Goal: Information Seeking & Learning: Learn about a topic

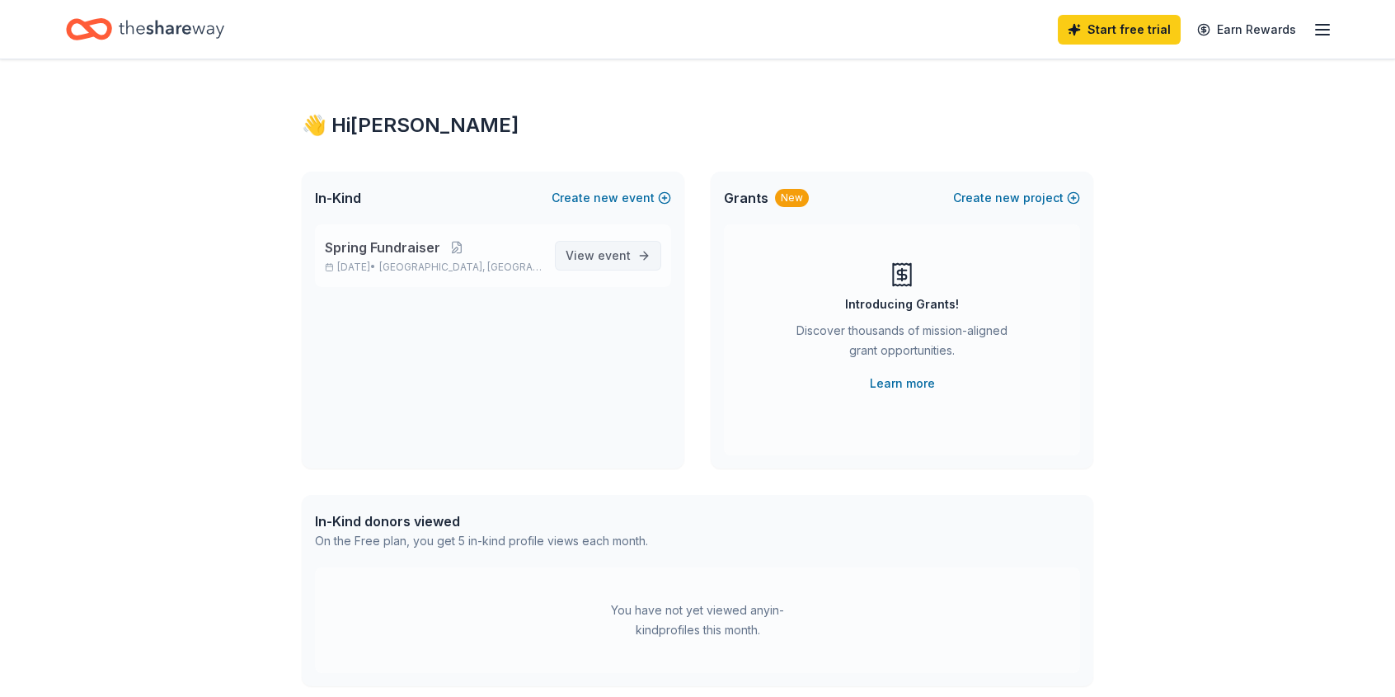
click at [608, 262] on span "event" at bounding box center [614, 255] width 33 height 14
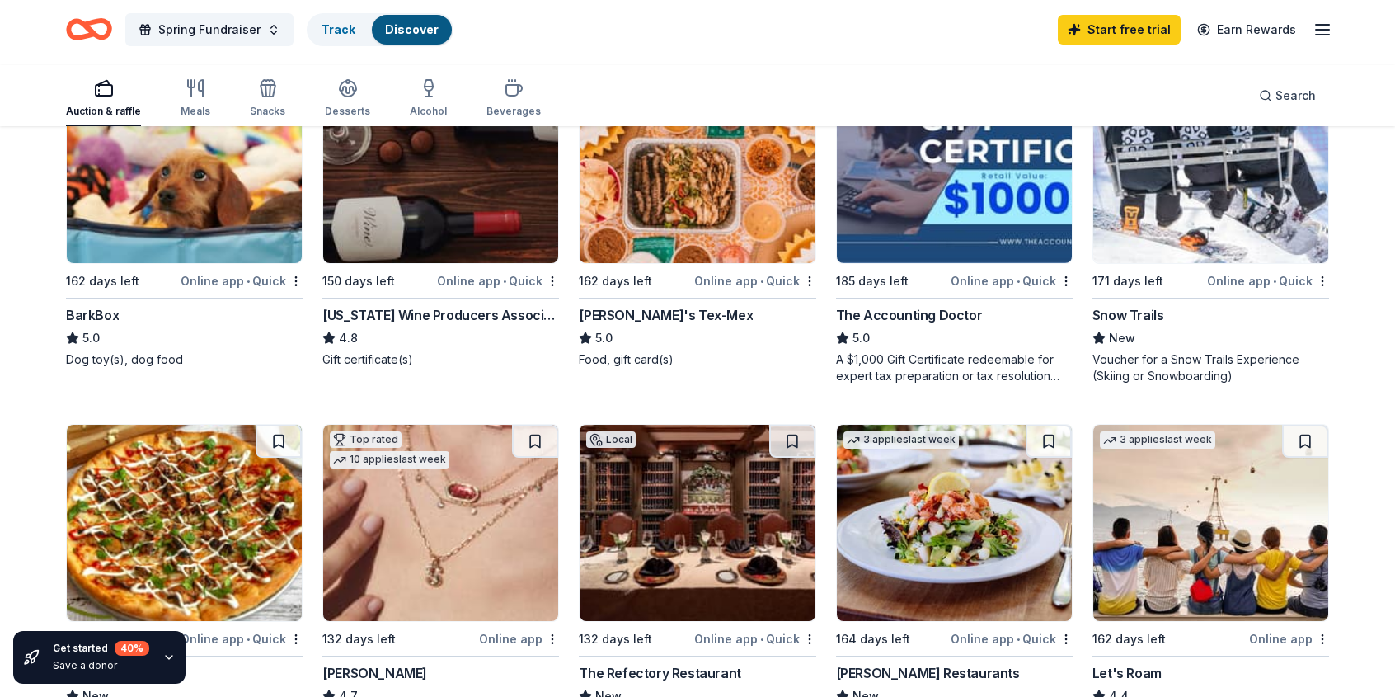
scroll to position [577, 0]
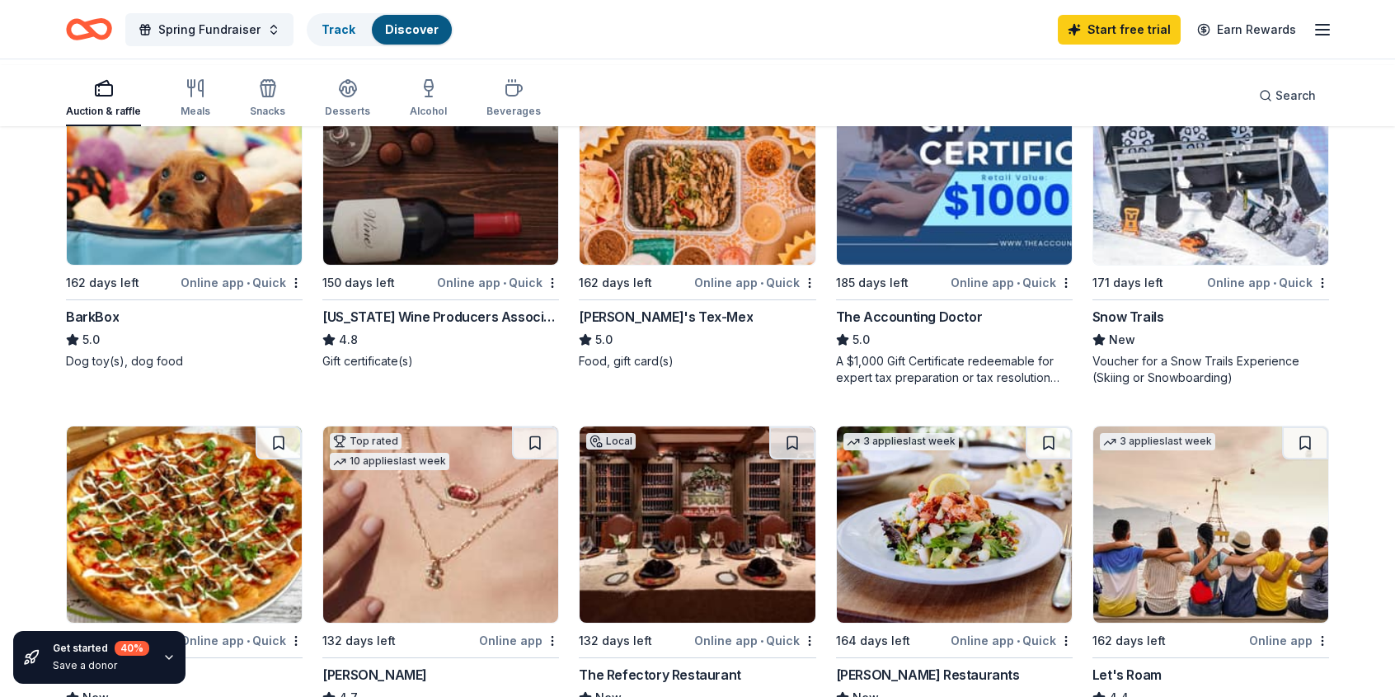
click at [687, 255] on img at bounding box center [697, 166] width 235 height 196
click at [205, 98] on icon "button" at bounding box center [196, 88] width 20 height 20
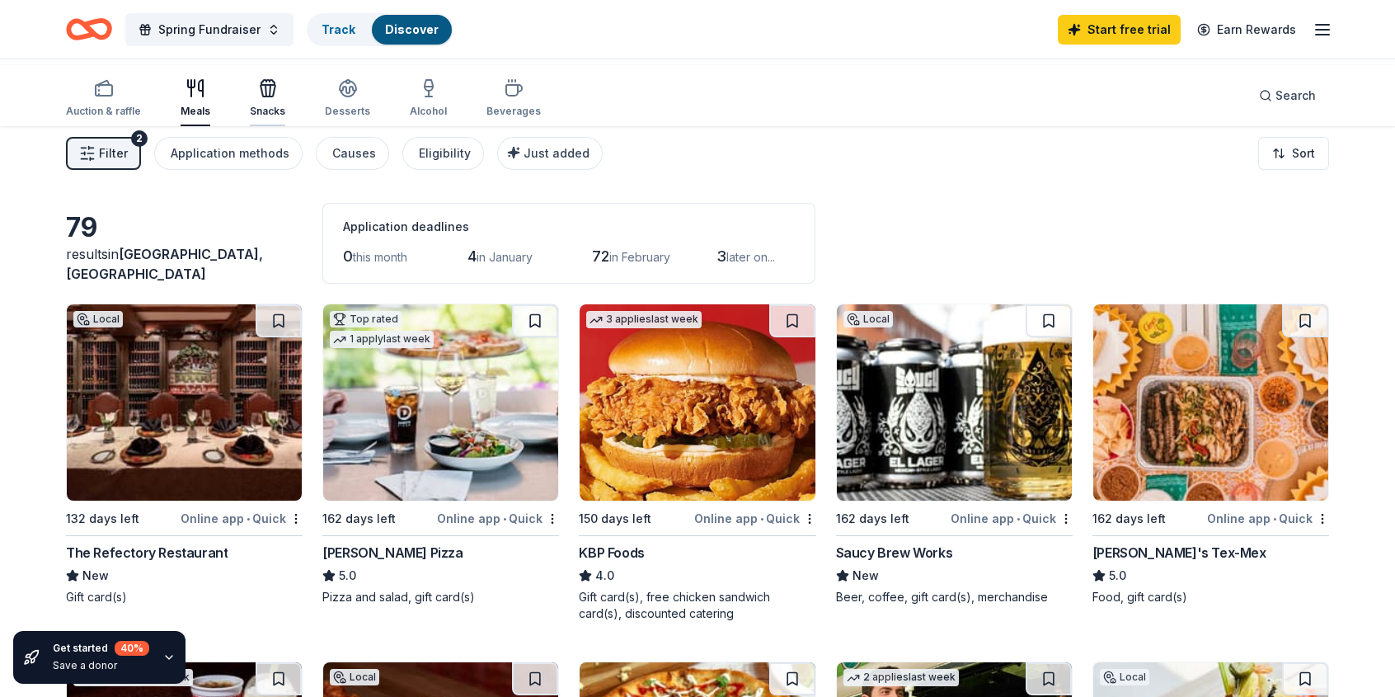
click at [285, 104] on div "Snacks" at bounding box center [267, 98] width 35 height 40
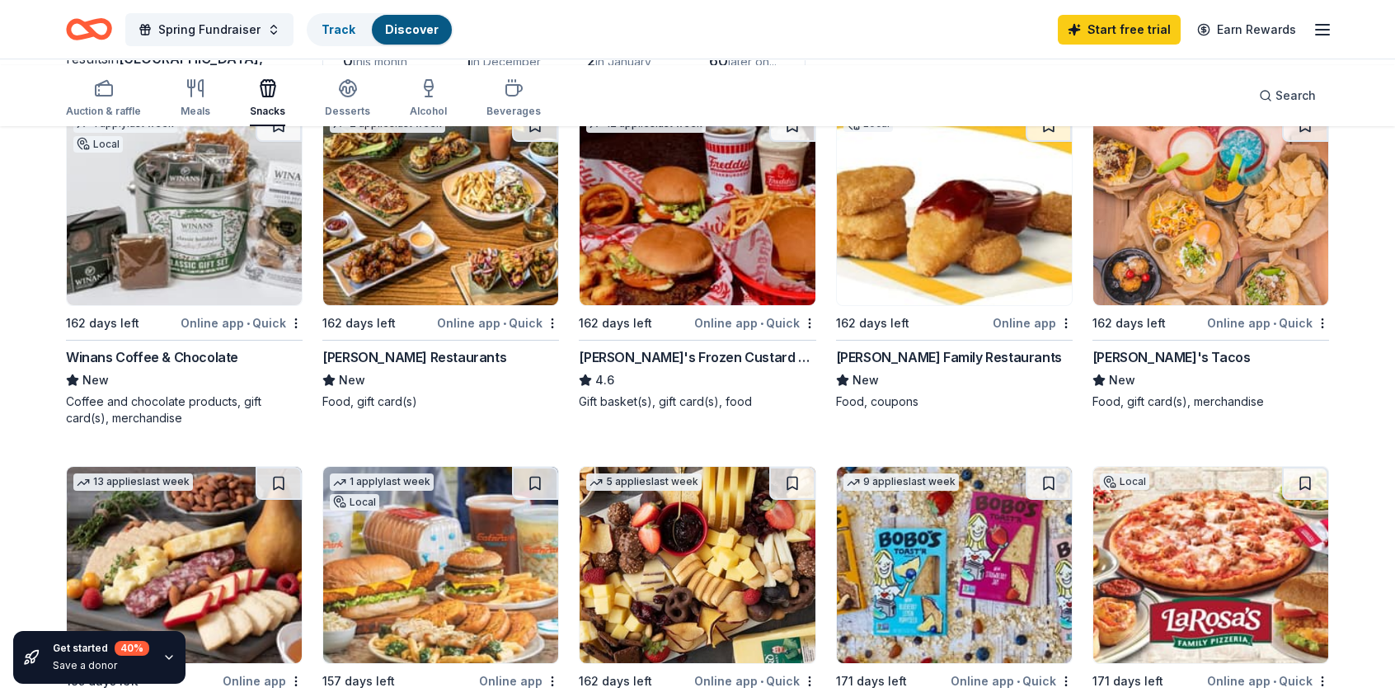
scroll to position [165, 0]
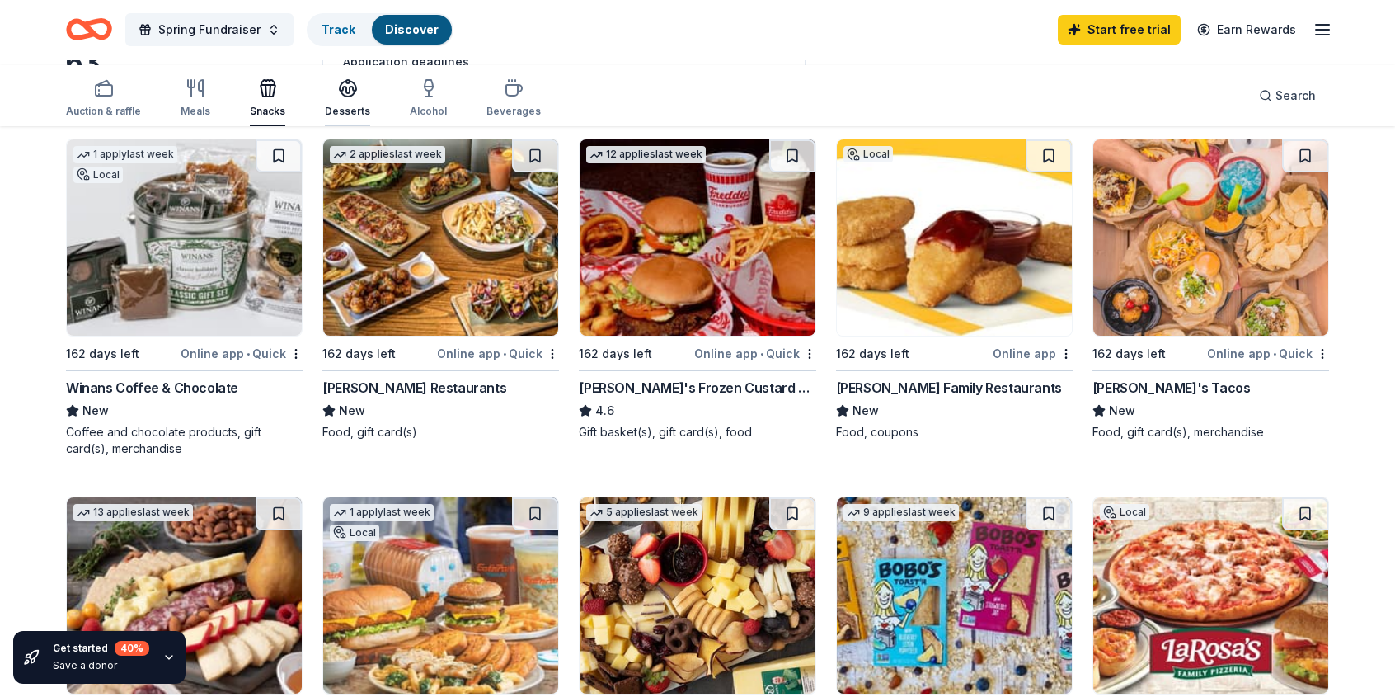
click at [370, 103] on div "Desserts" at bounding box center [347, 98] width 45 height 40
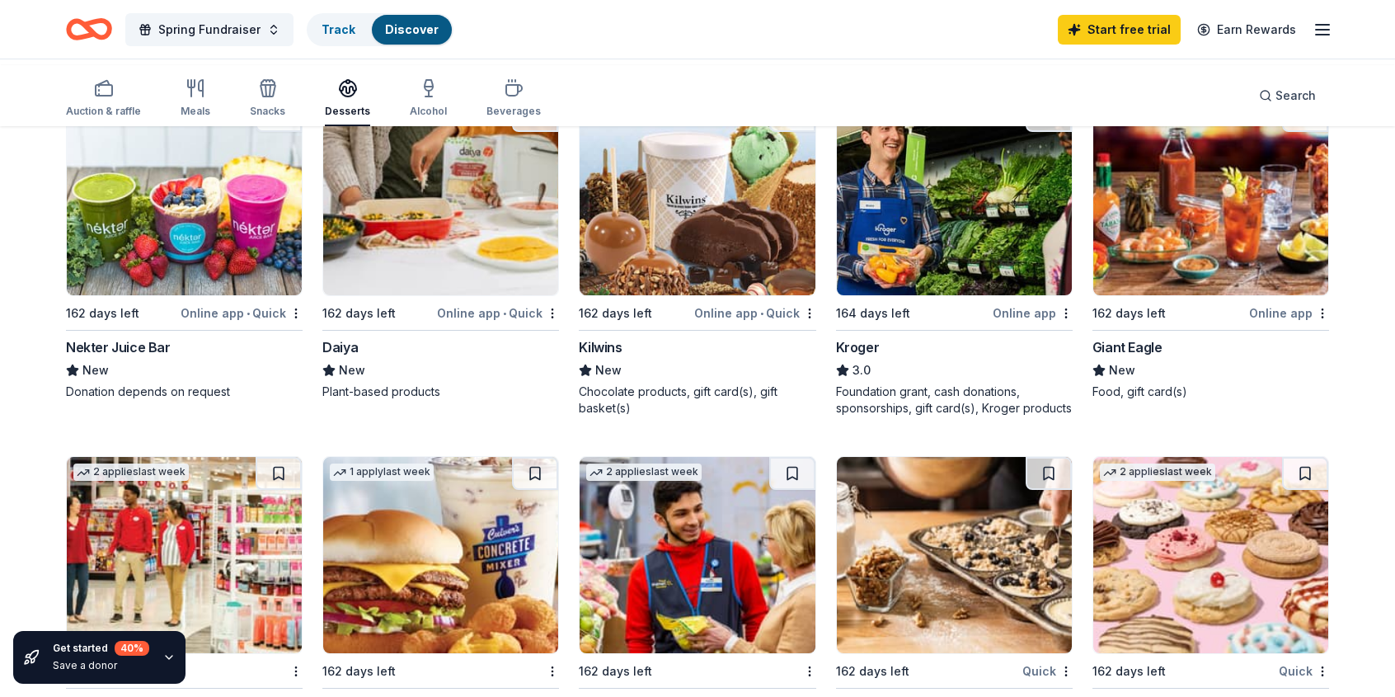
scroll to position [907, 0]
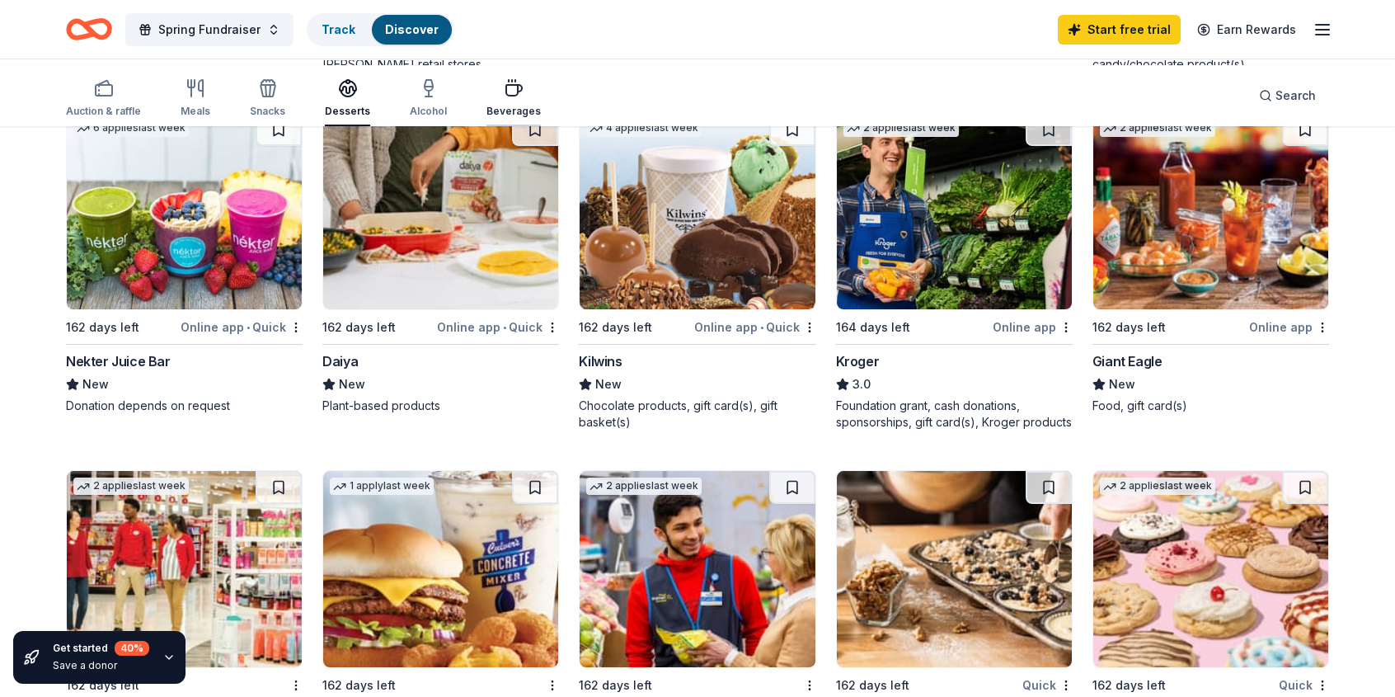
click at [541, 111] on div "Beverages" at bounding box center [513, 111] width 54 height 13
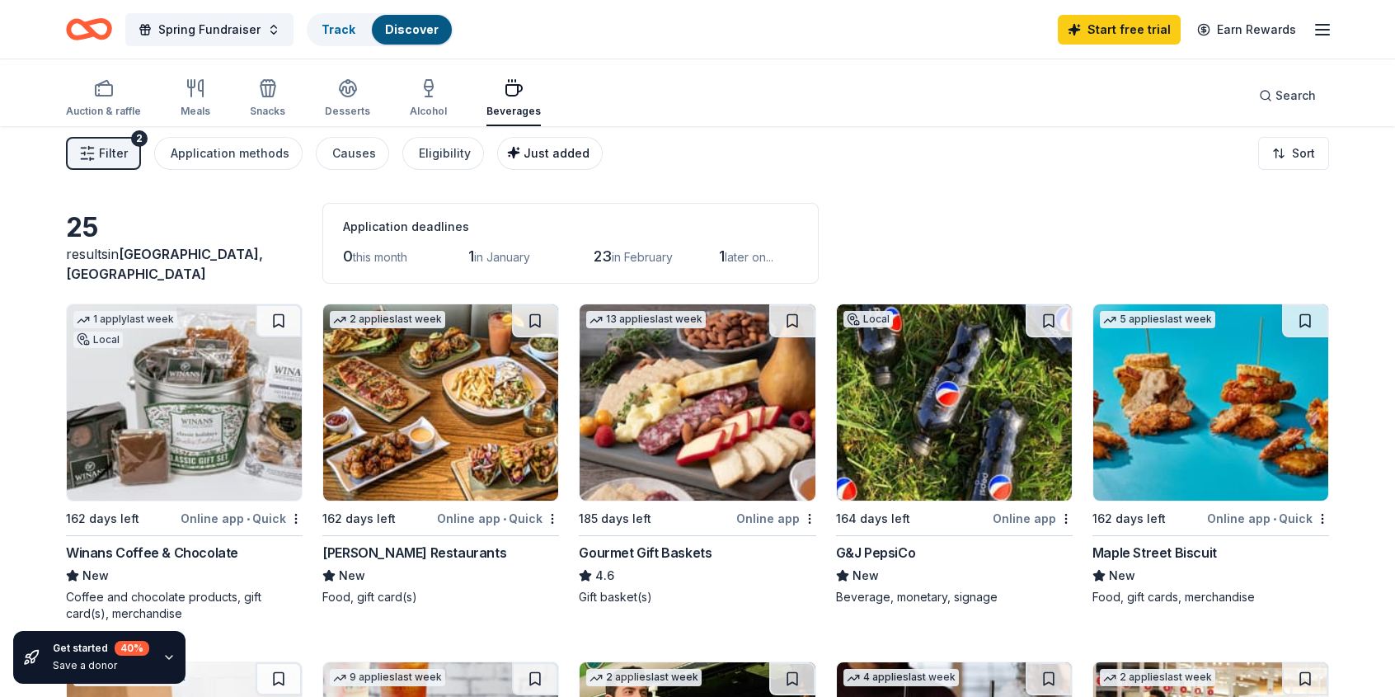
click at [589, 160] on span "Just added" at bounding box center [557, 153] width 66 height 14
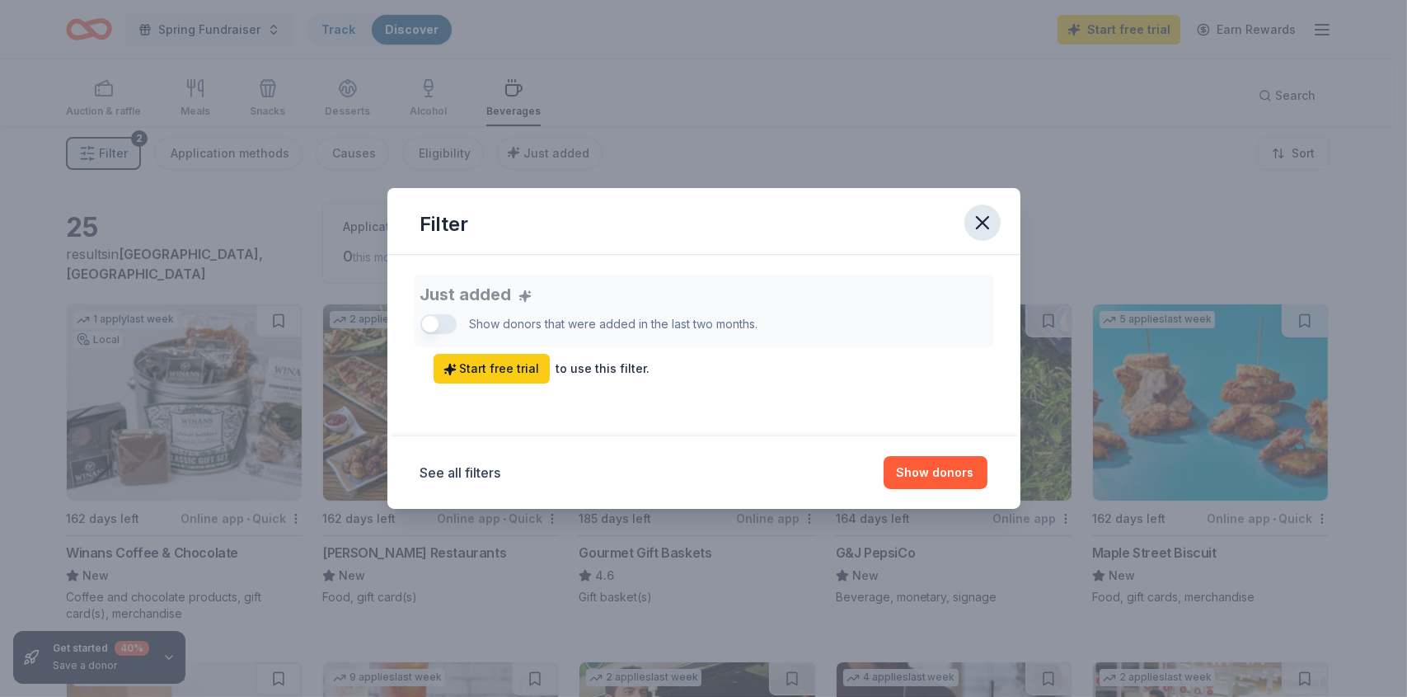
click at [994, 211] on icon "button" at bounding box center [982, 222] width 23 height 23
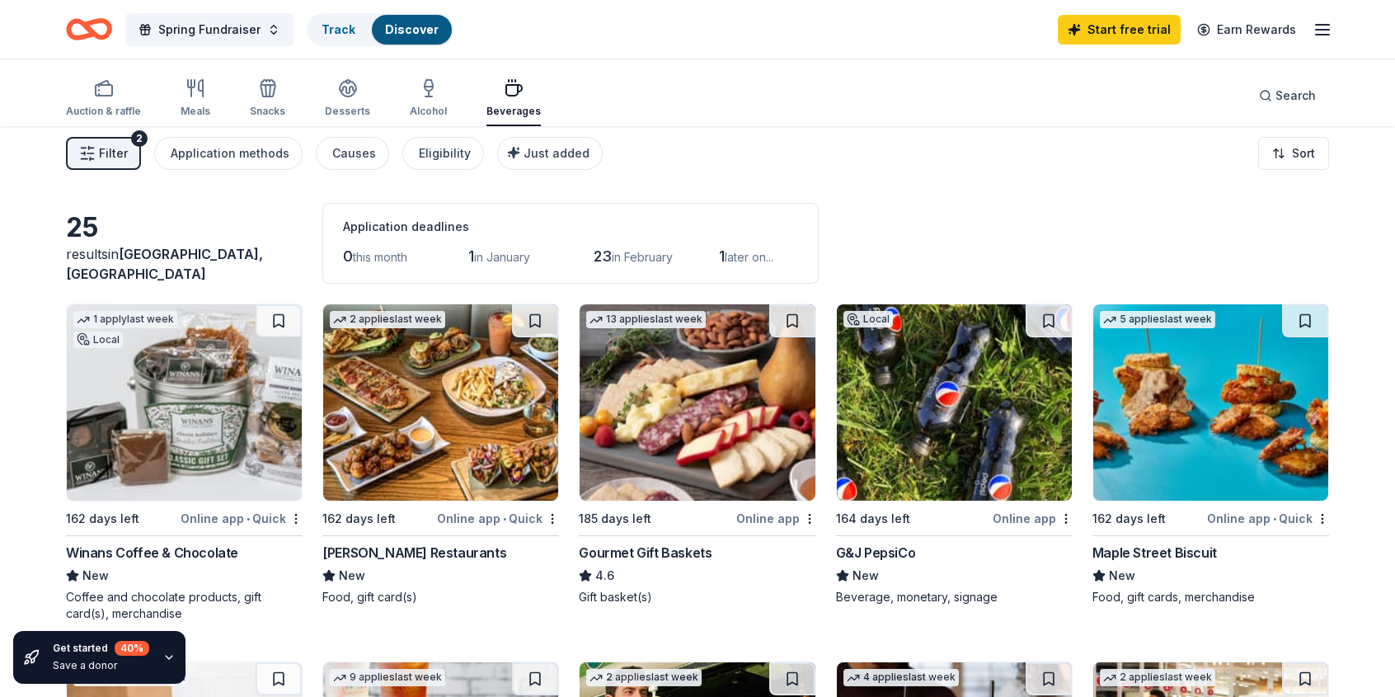
click at [1316, 30] on line "button" at bounding box center [1322, 30] width 13 height 0
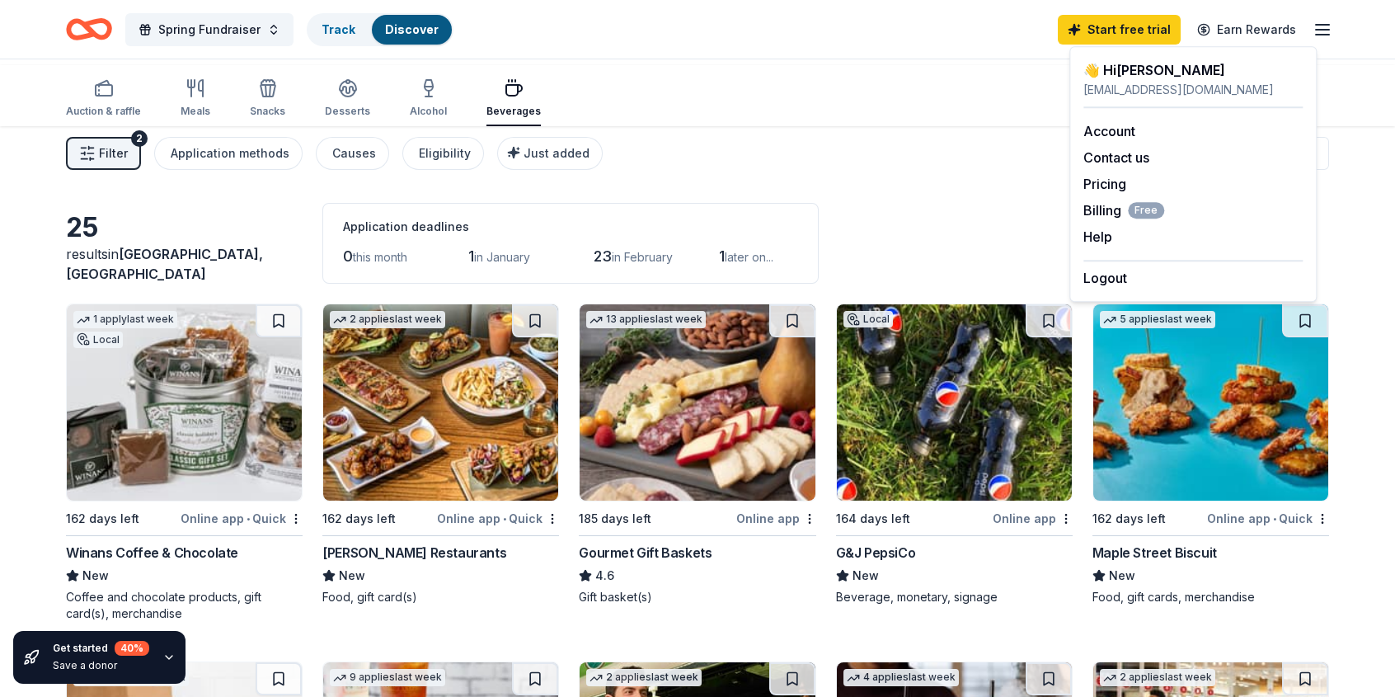
click at [1313, 31] on icon "button" at bounding box center [1323, 30] width 20 height 20
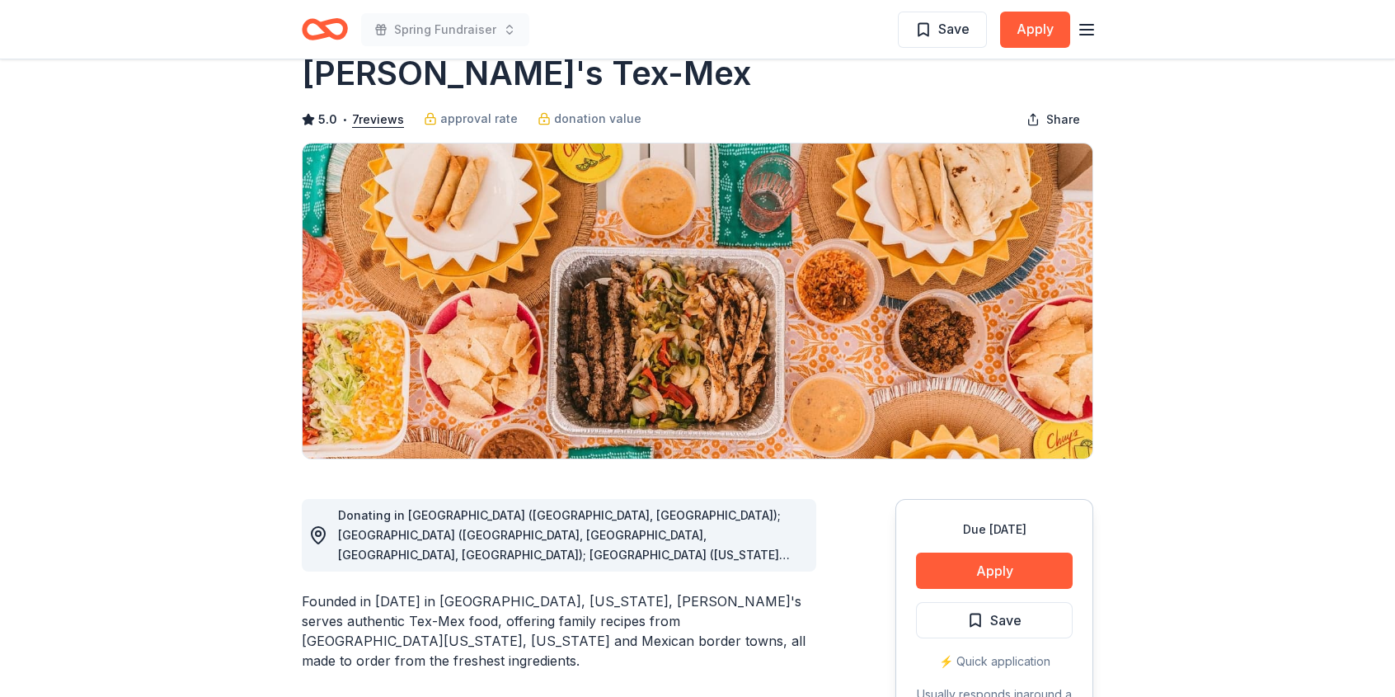
scroll to position [3, 0]
